Goal: Transaction & Acquisition: Book appointment/travel/reservation

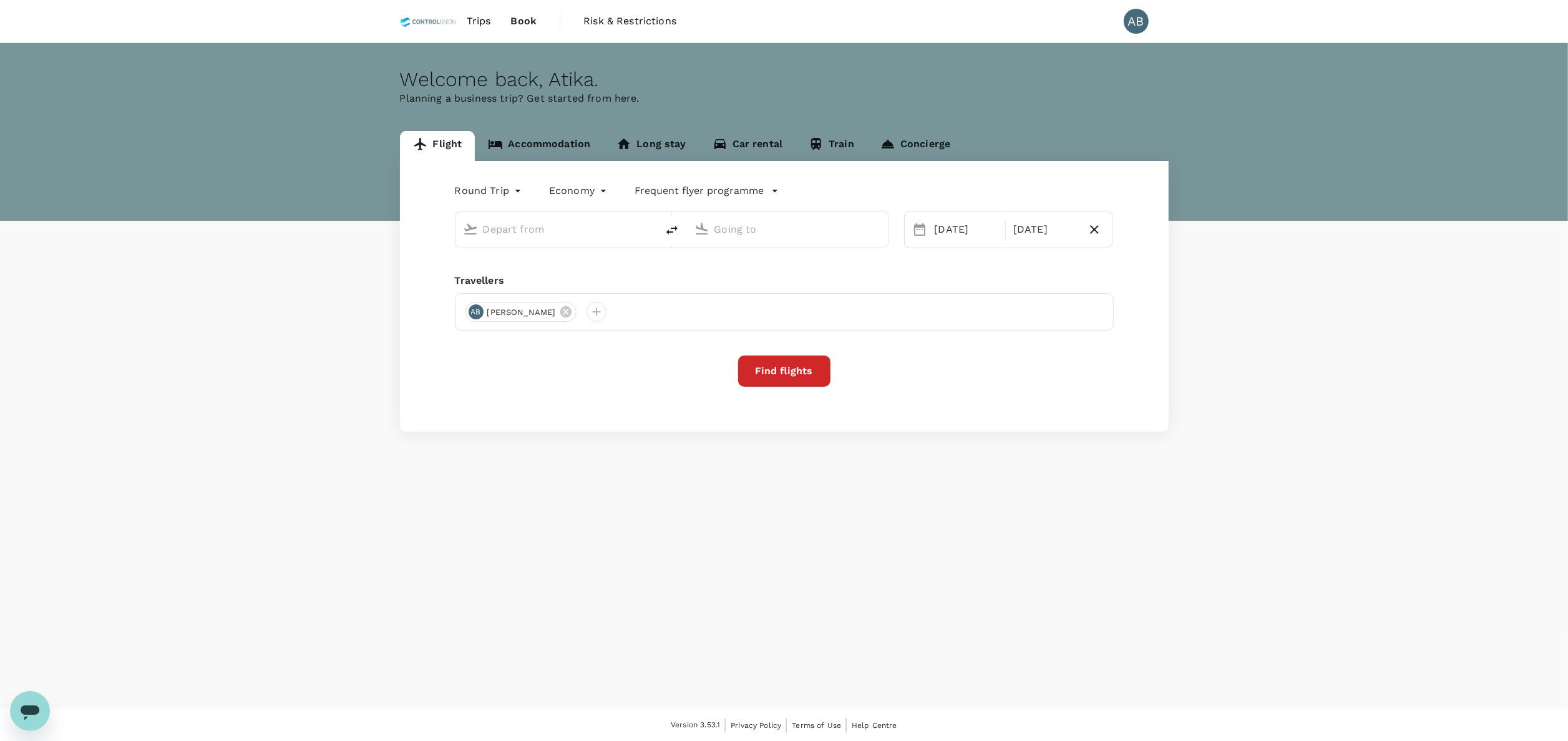
type input "Kuala Lumpur Intl ([GEOGRAPHIC_DATA])"
type input "Tawau (TWU)"
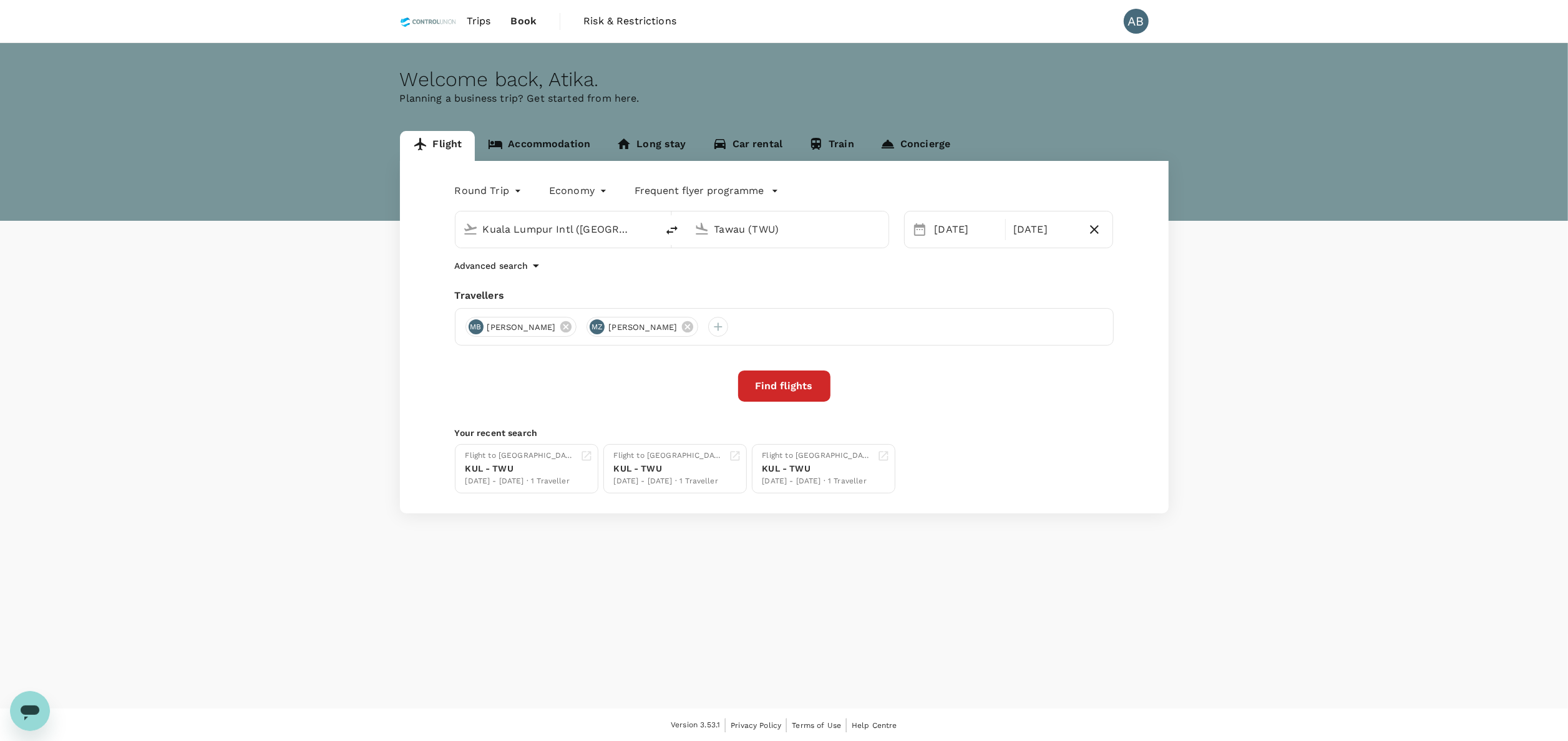
click at [806, 384] on button "Find flights" at bounding box center [784, 386] width 92 height 31
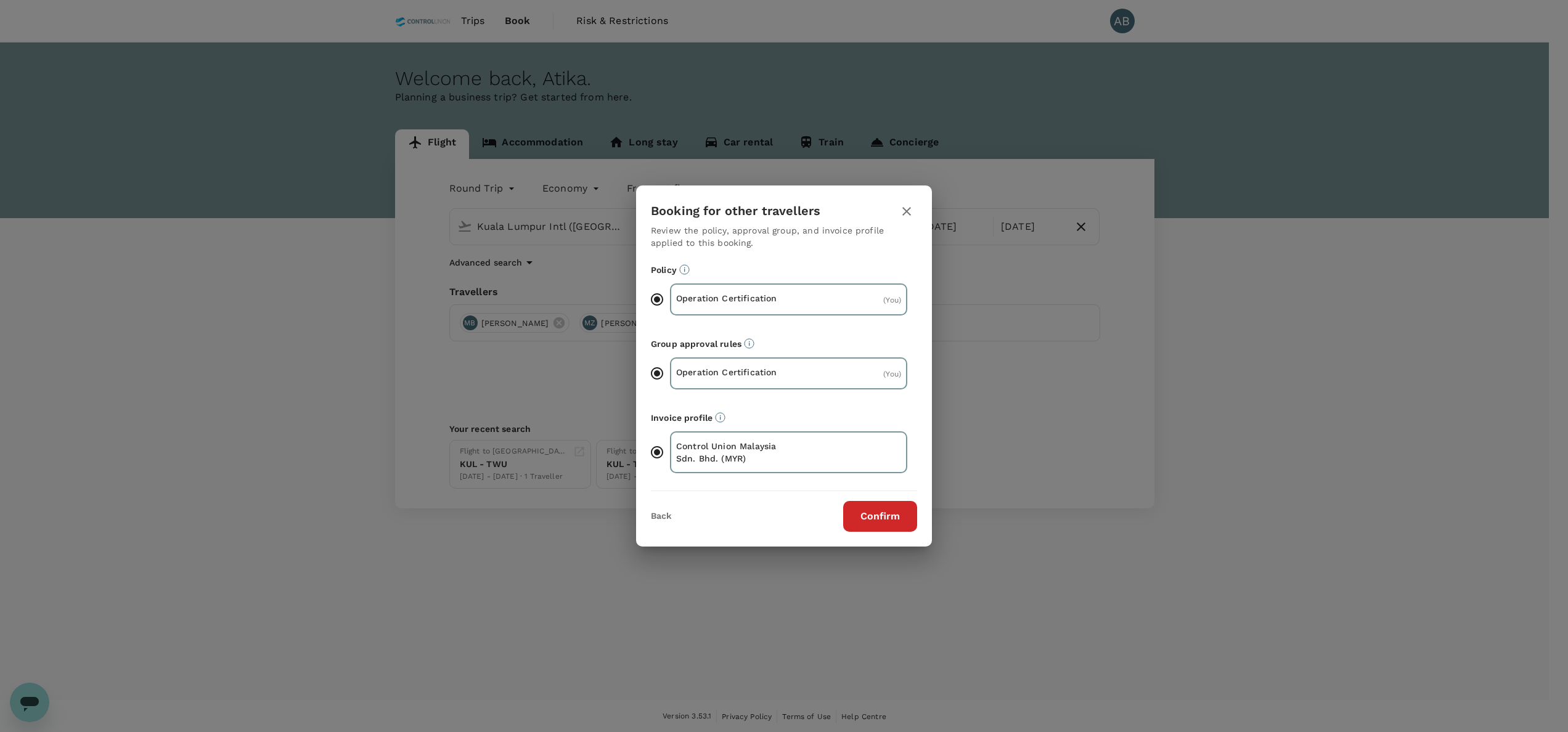
click at [873, 509] on button "Confirm" at bounding box center [879, 516] width 74 height 31
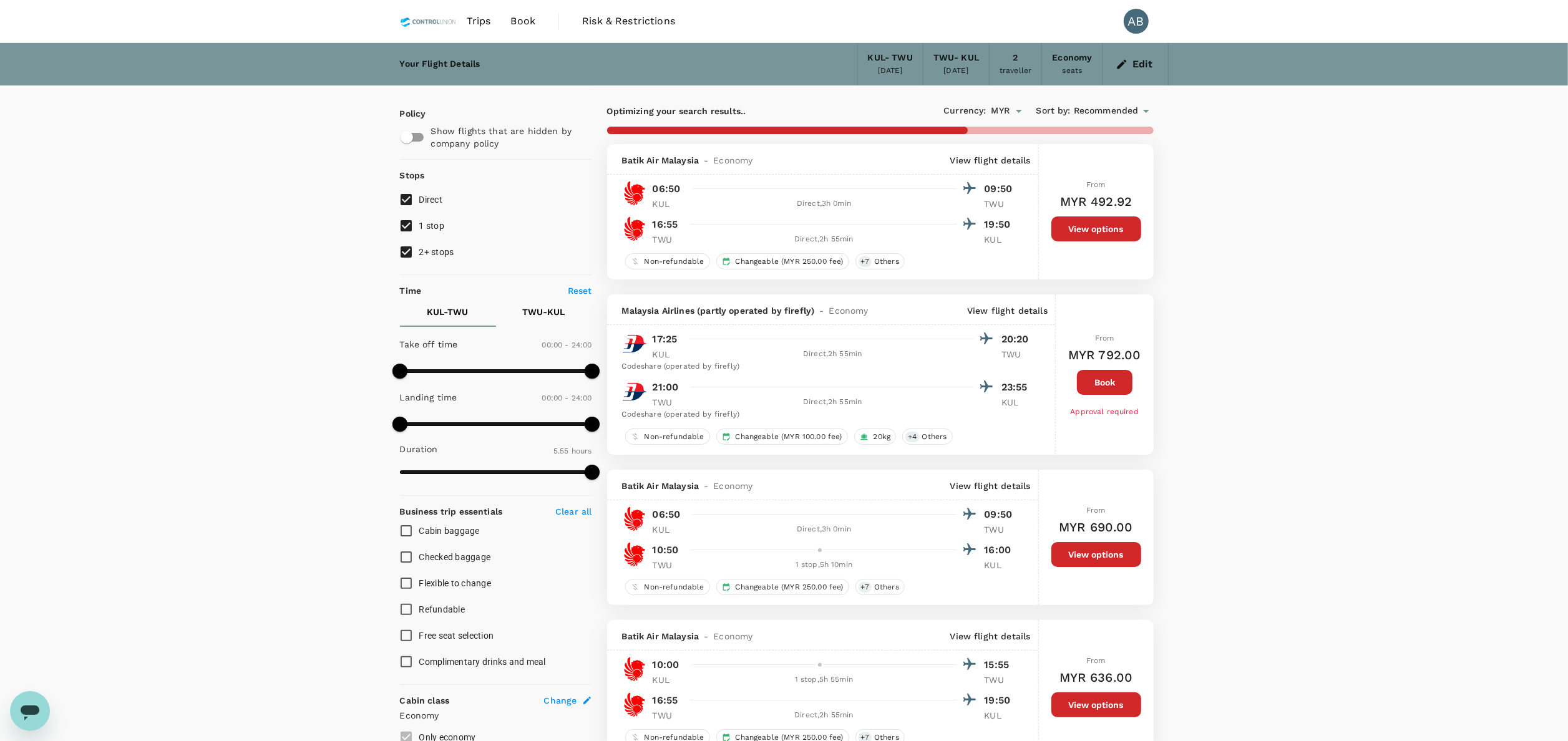
drag, startPoint x: 407, startPoint y: 255, endPoint x: 408, endPoint y: 233, distance: 22.0
click at [408, 253] on input "2+ stops" at bounding box center [406, 252] width 26 height 26
checkbox input "false"
click at [408, 224] on input "1 stop" at bounding box center [406, 226] width 26 height 26
checkbox input "false"
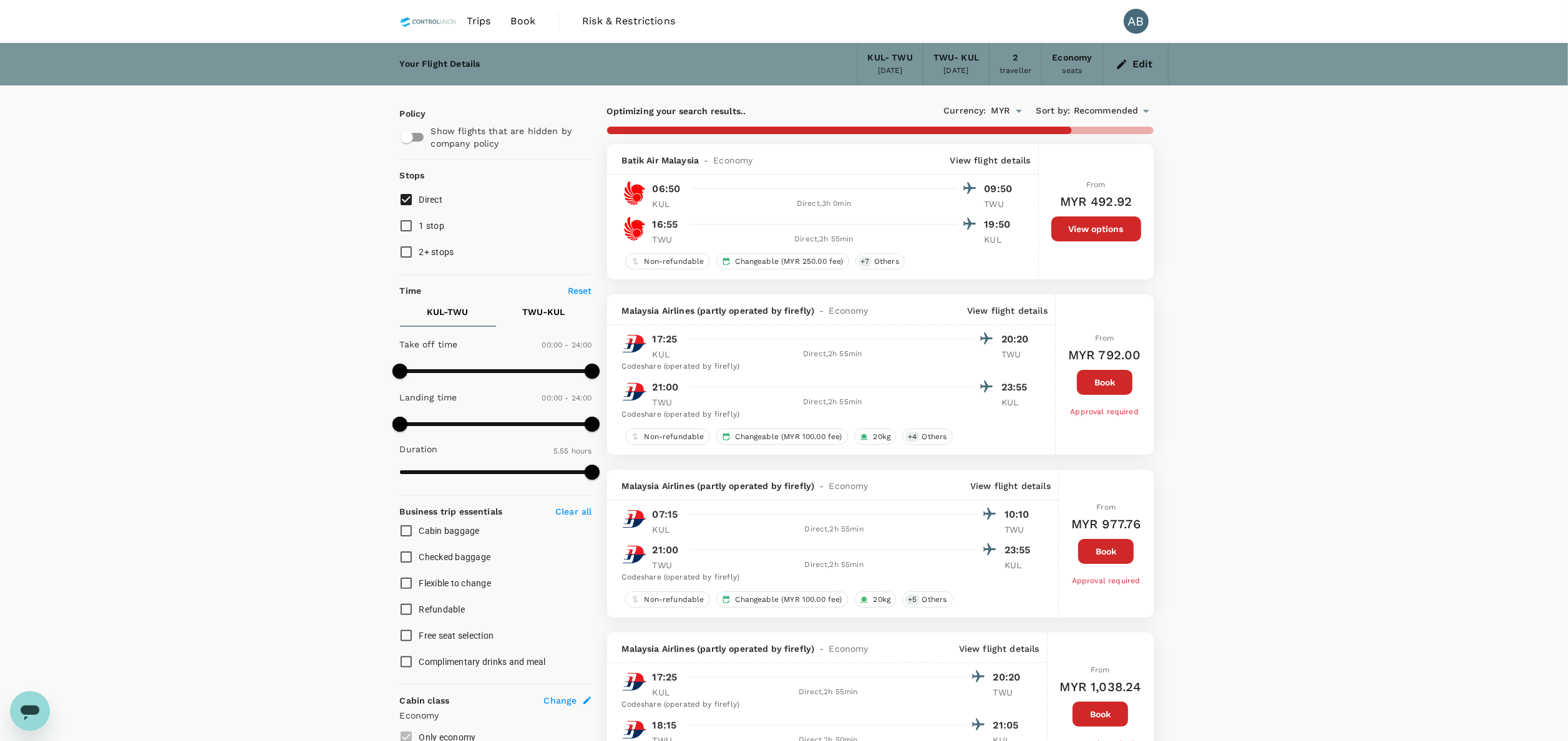
click at [1109, 230] on button "View options" at bounding box center [1096, 229] width 89 height 25
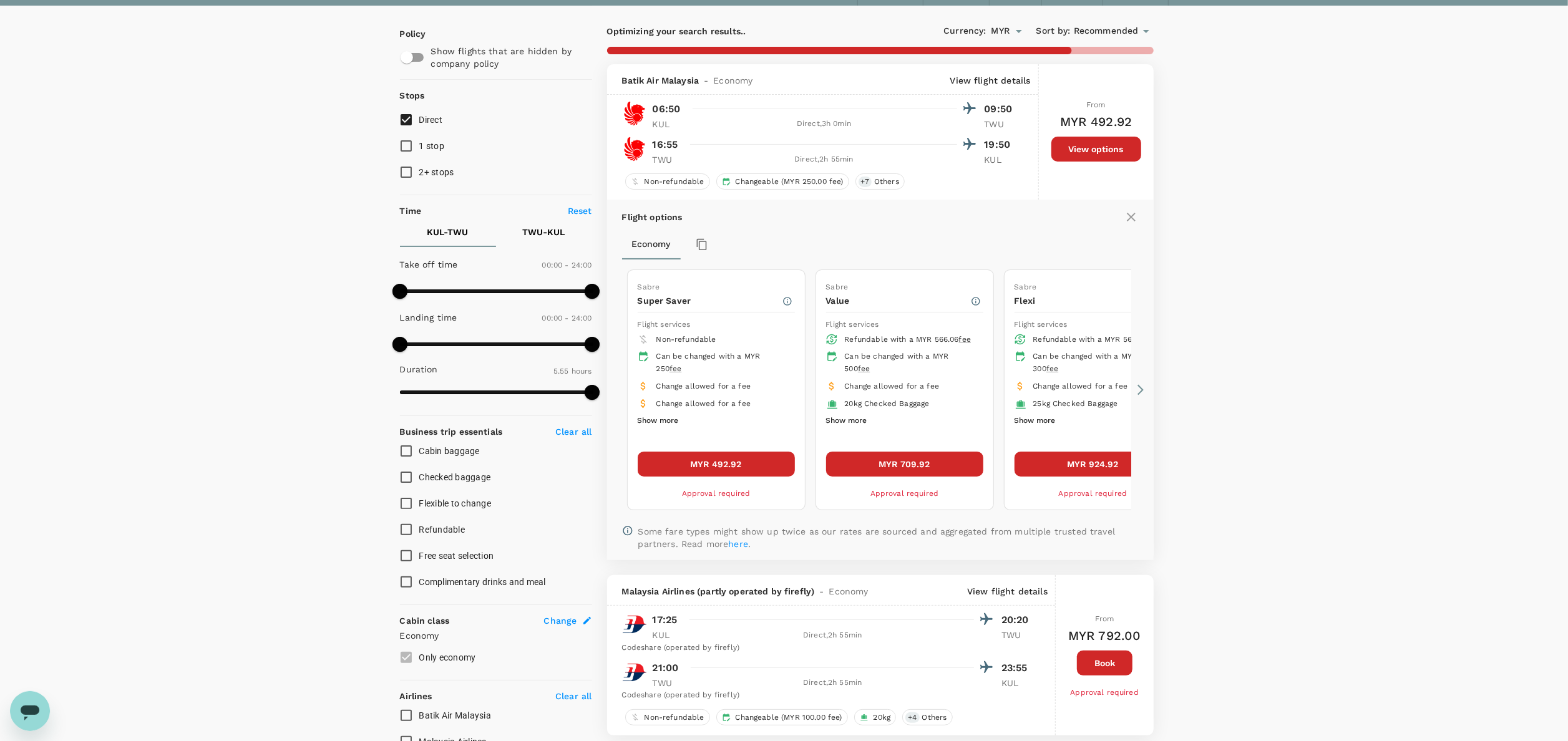
scroll to position [145, 0]
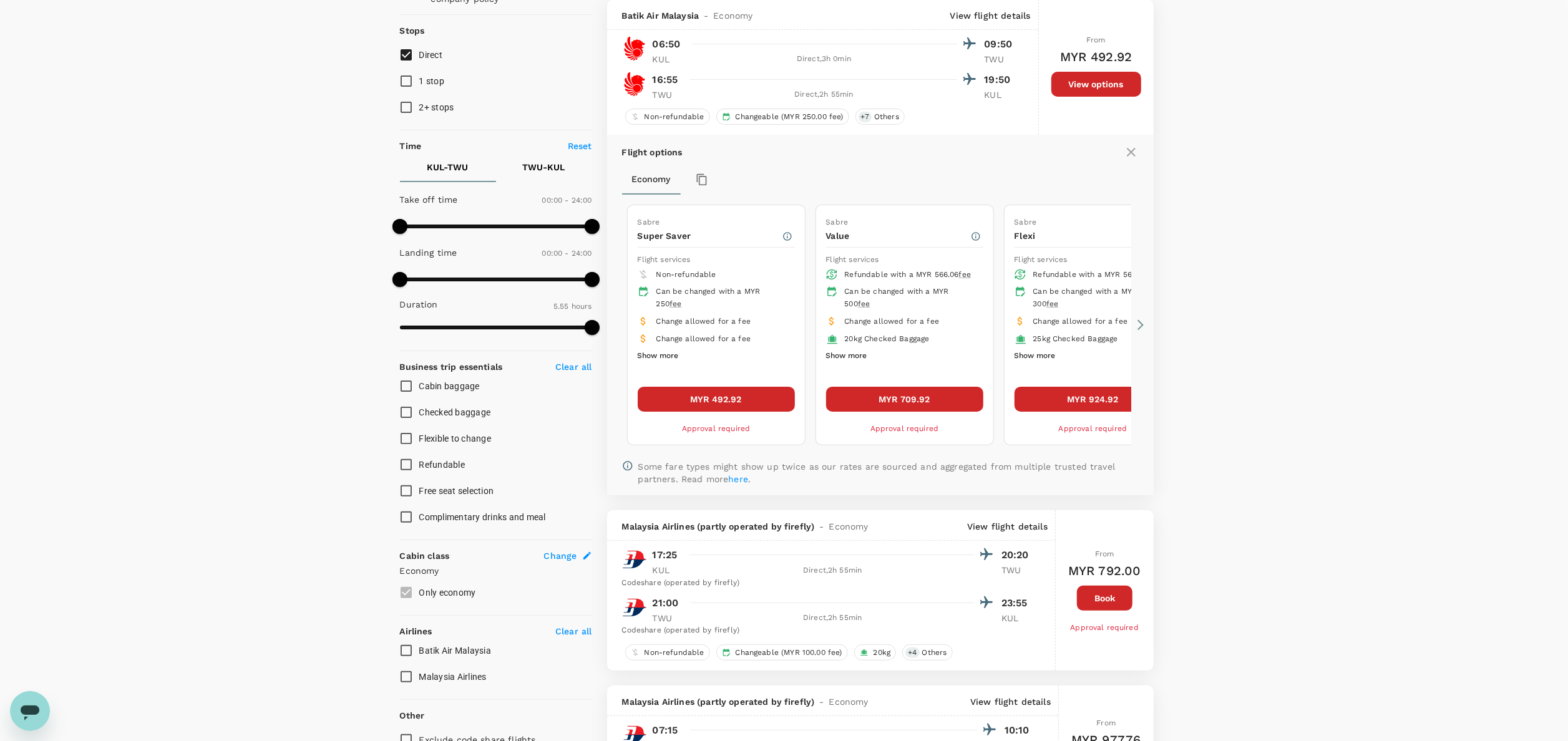
click at [724, 412] on div "MYR 492.92 Approval required" at bounding box center [716, 411] width 158 height 49
click at [727, 403] on button "MYR 492.92" at bounding box center [716, 400] width 158 height 25
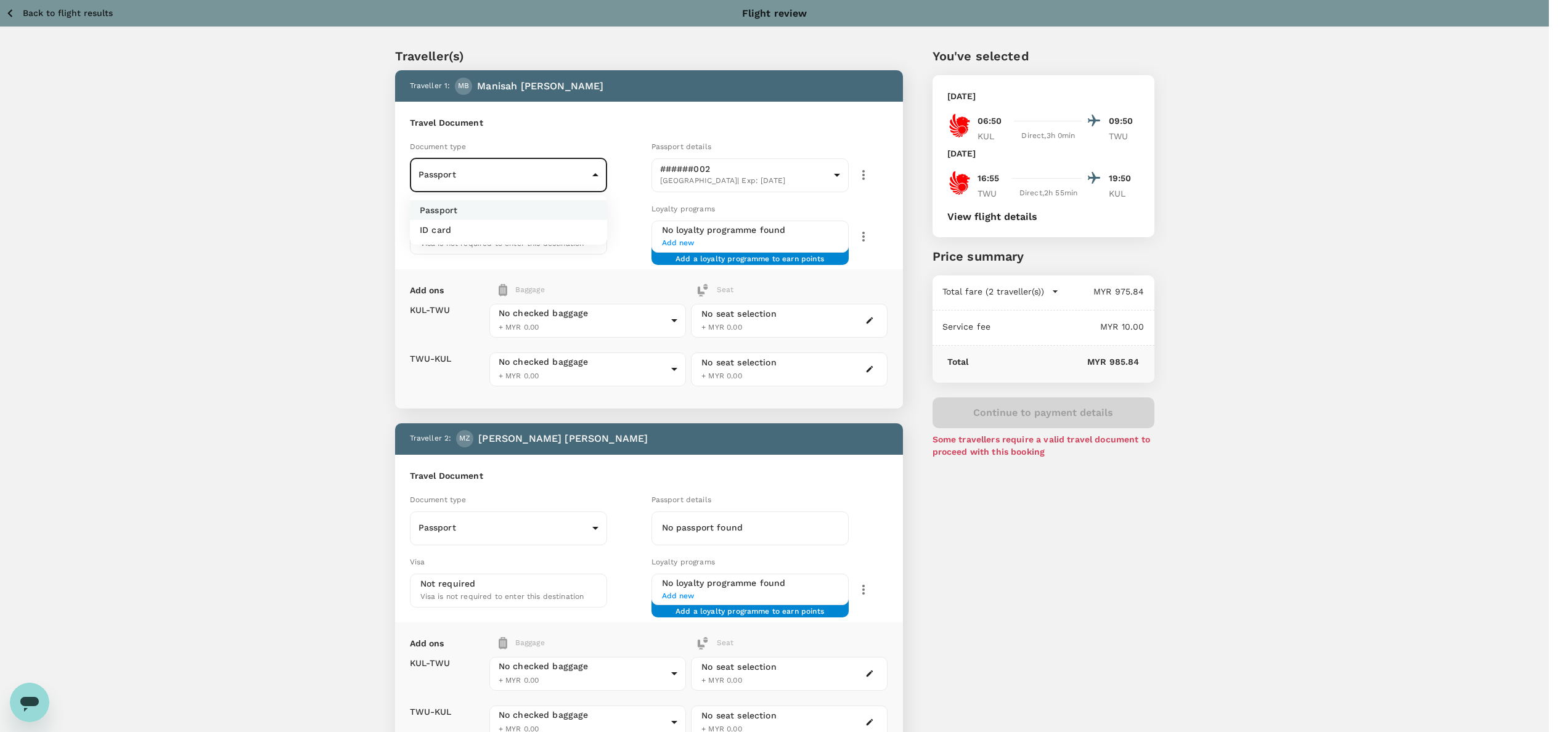
click at [503, 175] on body "Back to flight results Flight review Traveller(s) Traveller 1 : MB Manisah Bint…" at bounding box center [784, 459] width 1568 height 919
click at [457, 218] on li "Passport" at bounding box center [508, 209] width 197 height 20
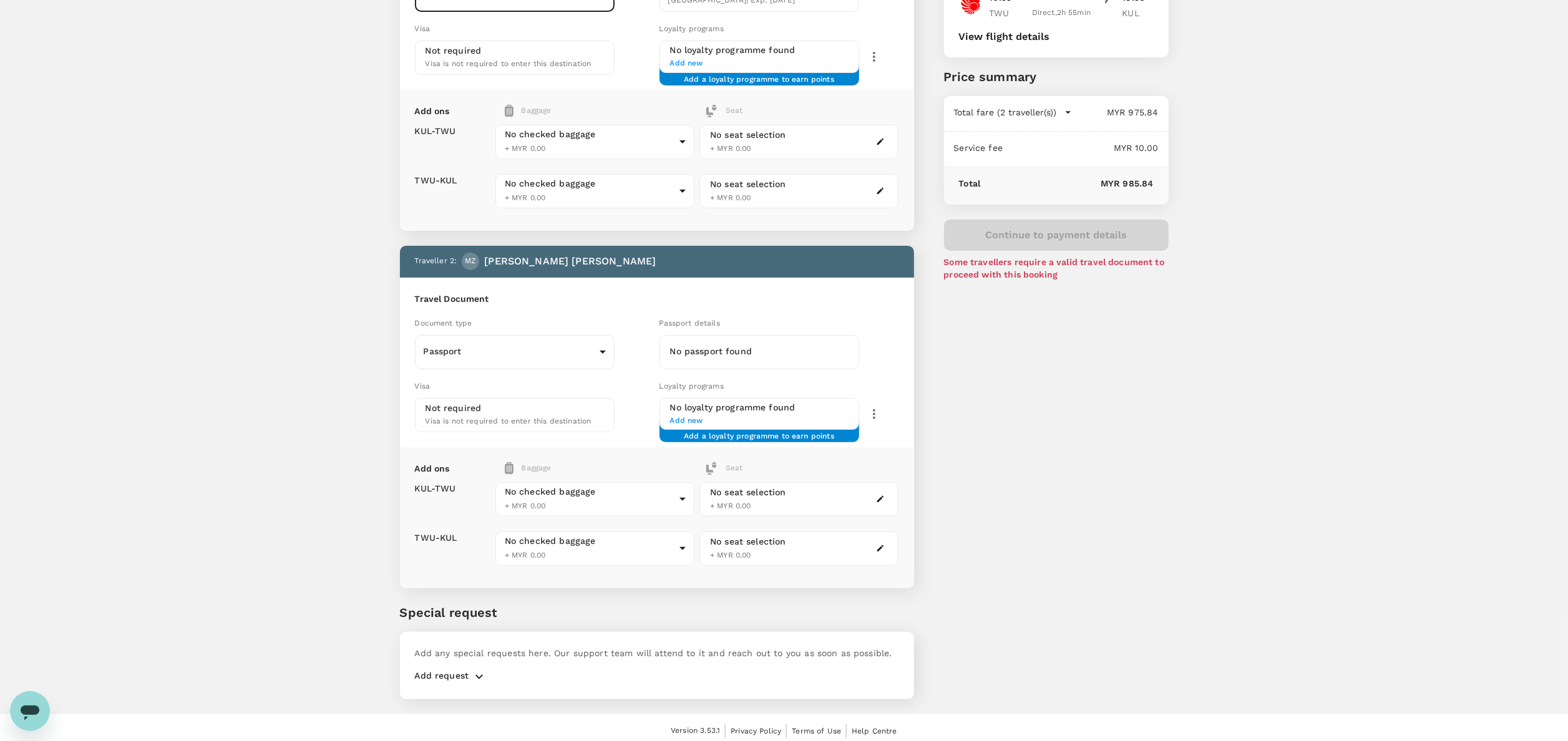
scroll to position [187, 0]
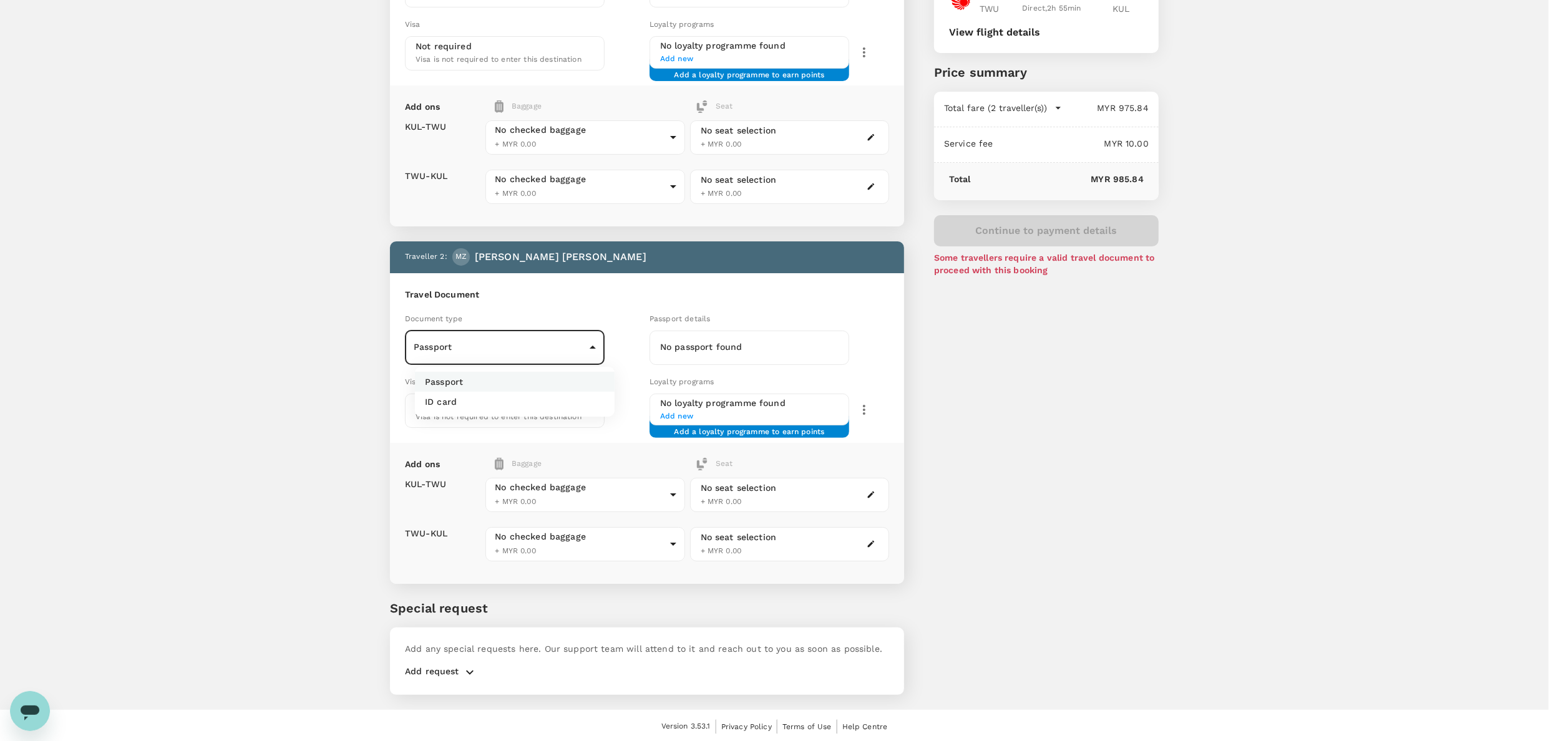
drag, startPoint x: 478, startPoint y: 349, endPoint x: 475, endPoint y: 368, distance: 19.2
click at [476, 350] on body "Back to flight results Flight review Traveller(s) Traveller 1 : MB Manisah Bint…" at bounding box center [784, 278] width 1568 height 931
click at [460, 399] on li "ID card" at bounding box center [515, 402] width 199 height 20
type input "Id card"
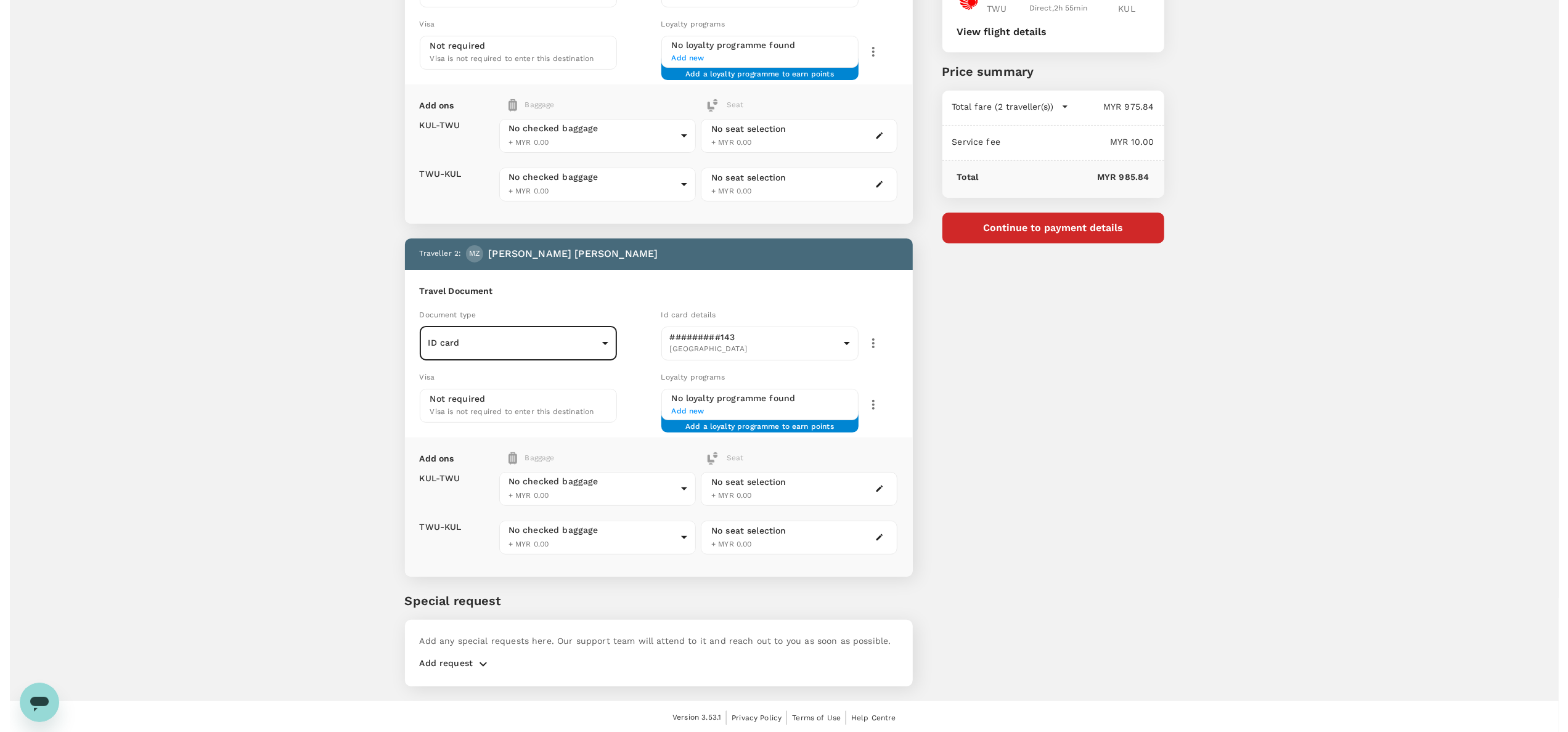
scroll to position [0, 0]
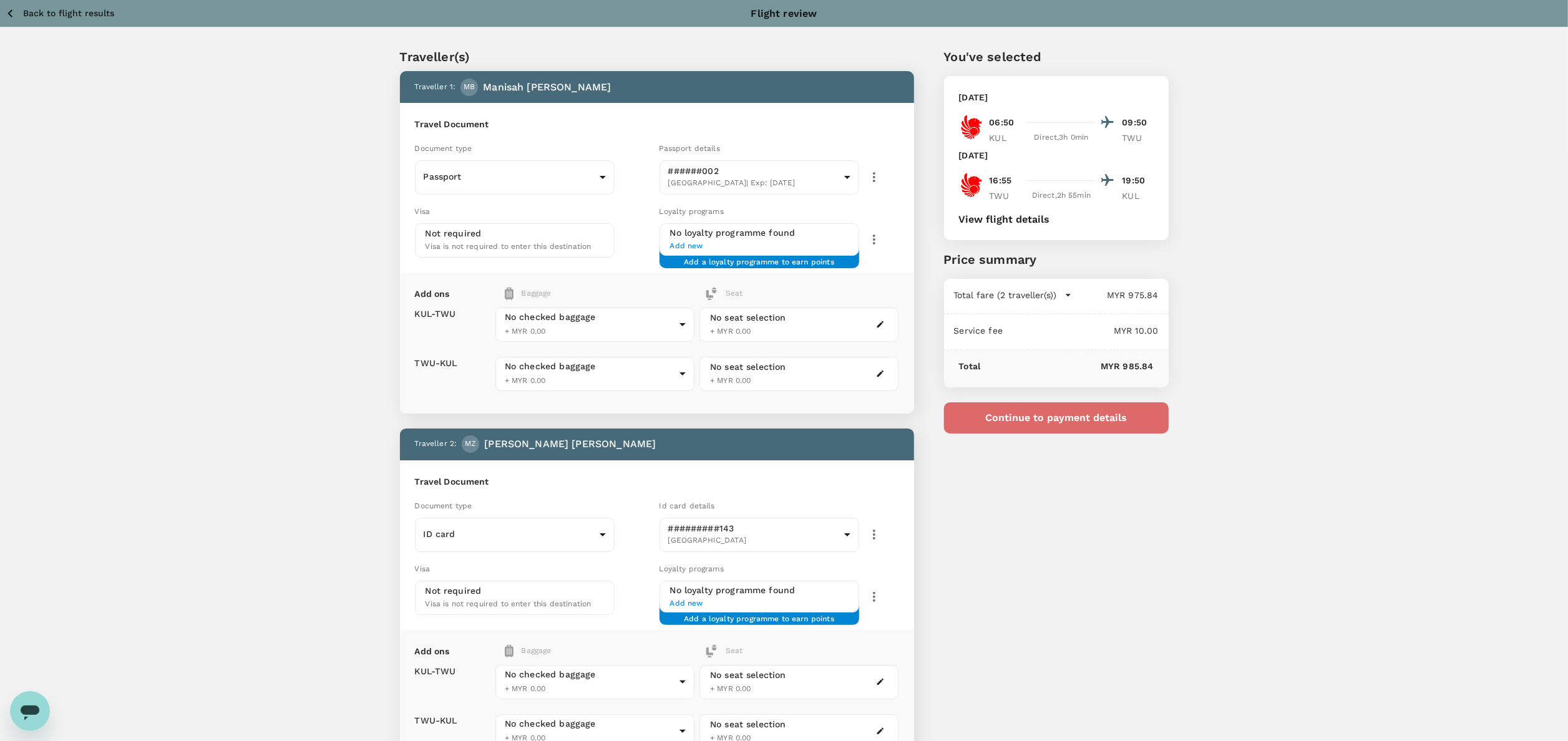
click at [1093, 414] on button "Continue to payment details" at bounding box center [1055, 418] width 225 height 31
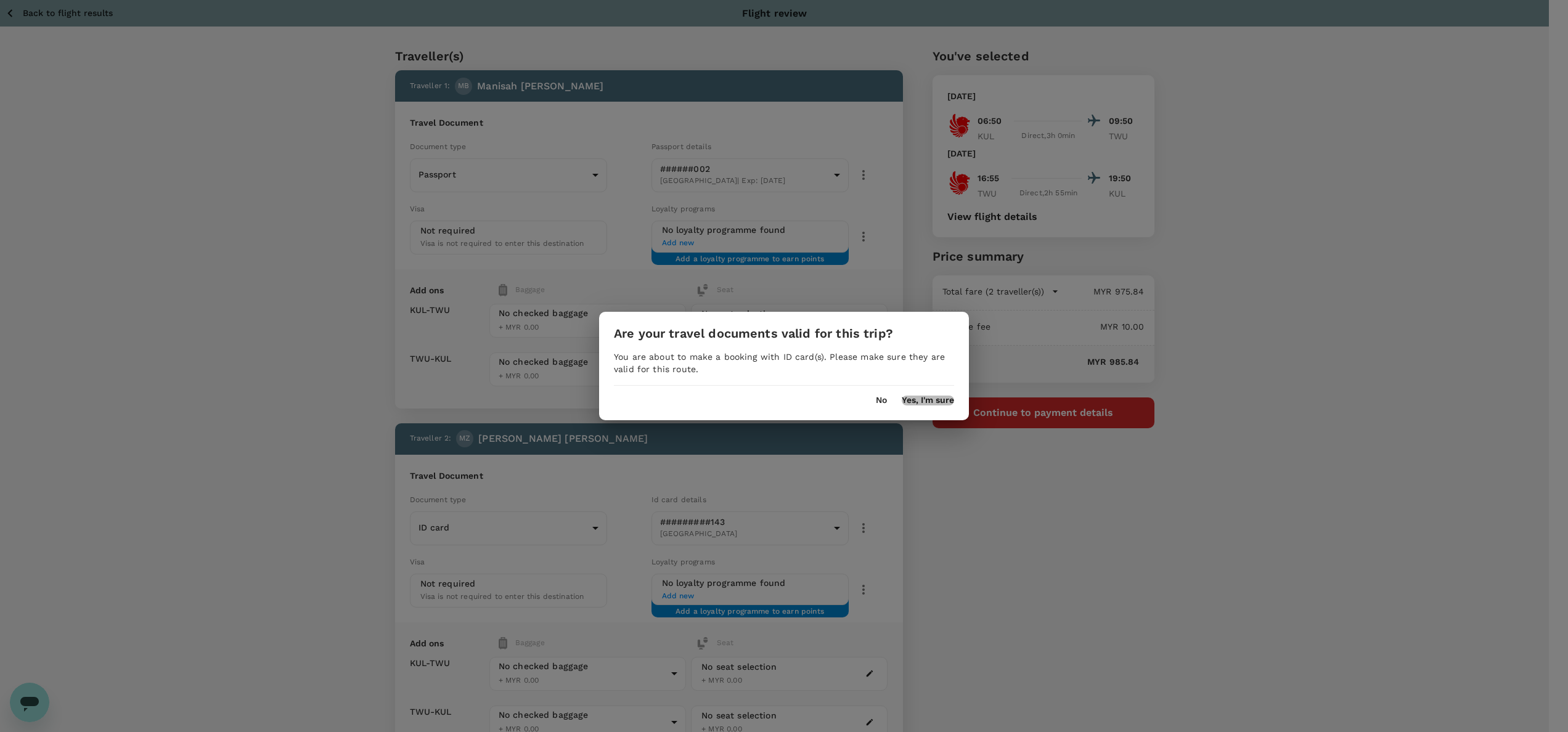
click at [920, 397] on button "Yes, I'm sure" at bounding box center [927, 401] width 53 height 10
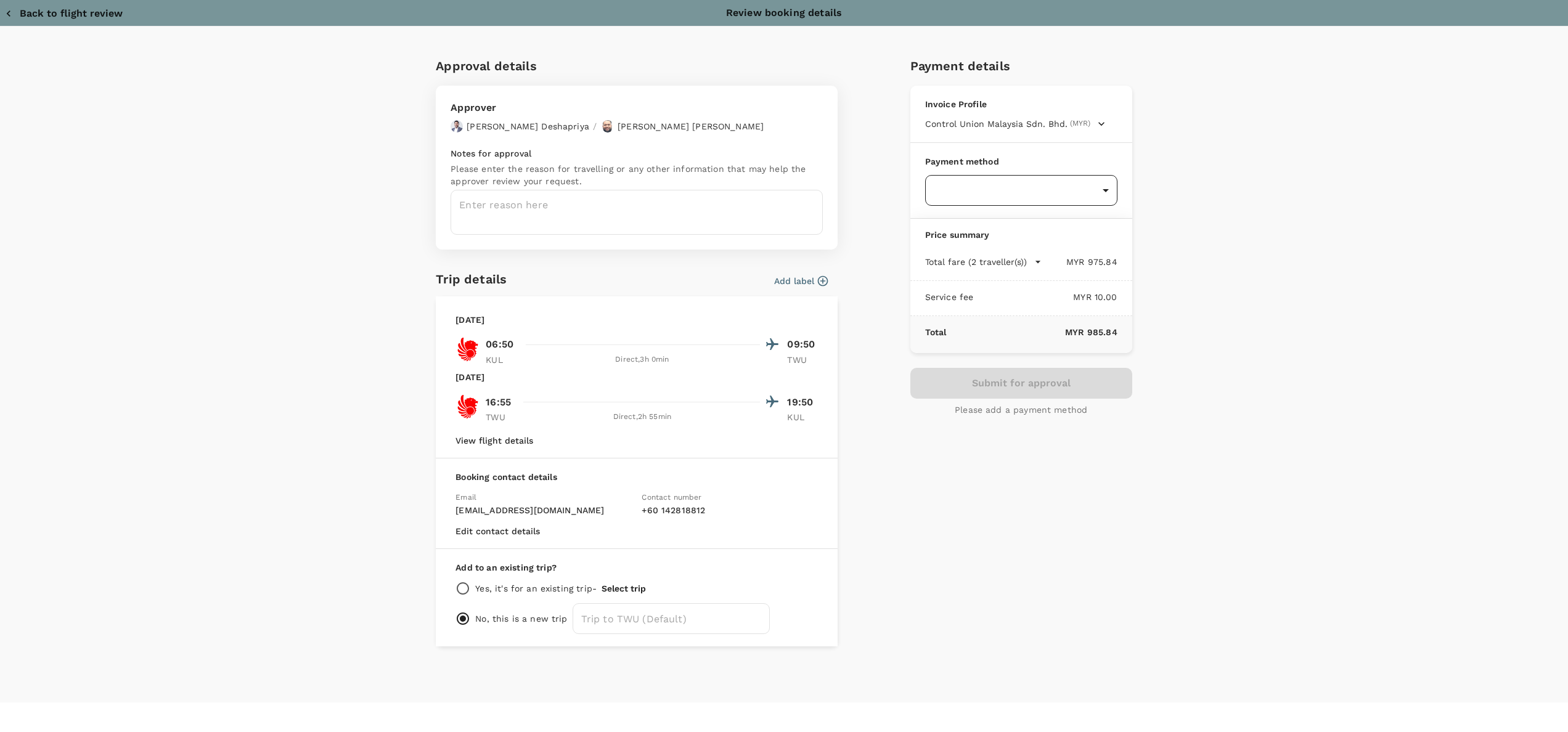
click at [1095, 191] on body "Back to flight results Flight review Traveller(s) Traveller 1 : MB Manisah Bint…" at bounding box center [784, 459] width 1568 height 919
